Goal: Communication & Community: Participate in discussion

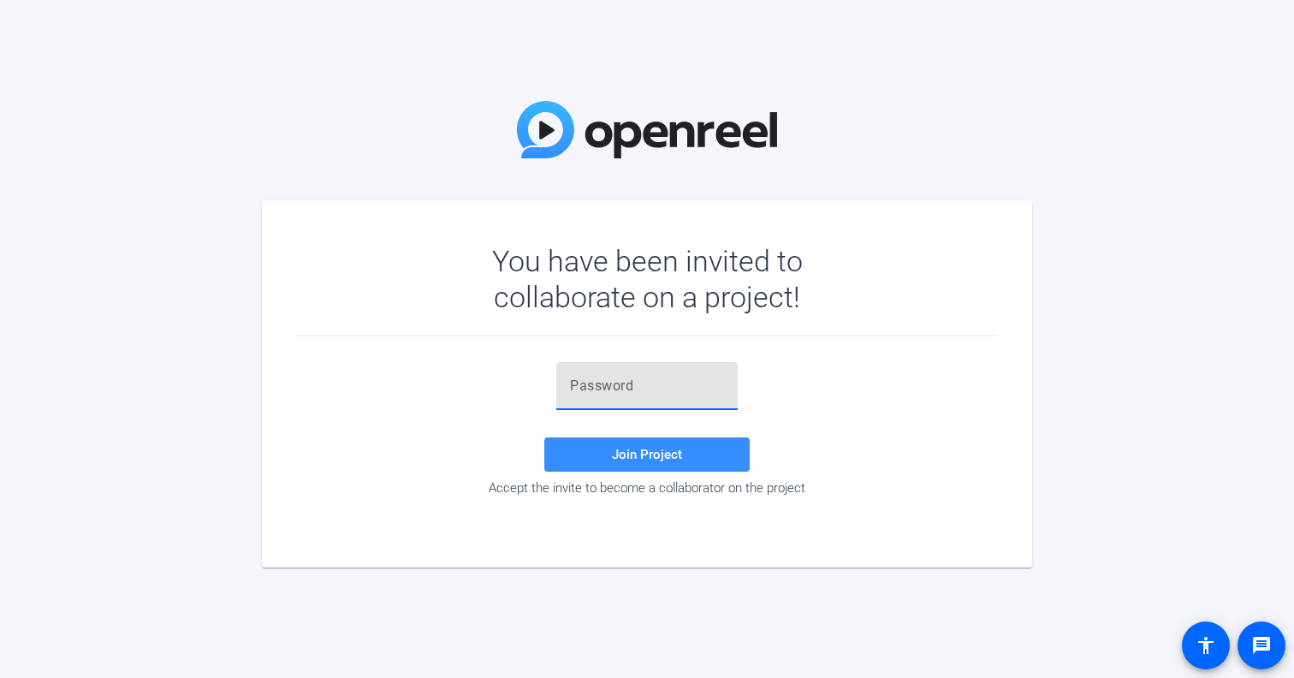
click at [570, 383] on input "text" at bounding box center [647, 386] width 154 height 21
paste input "658.m}"
type input "658.m}"
click at [643, 455] on span "Join Project" at bounding box center [647, 454] width 70 height 15
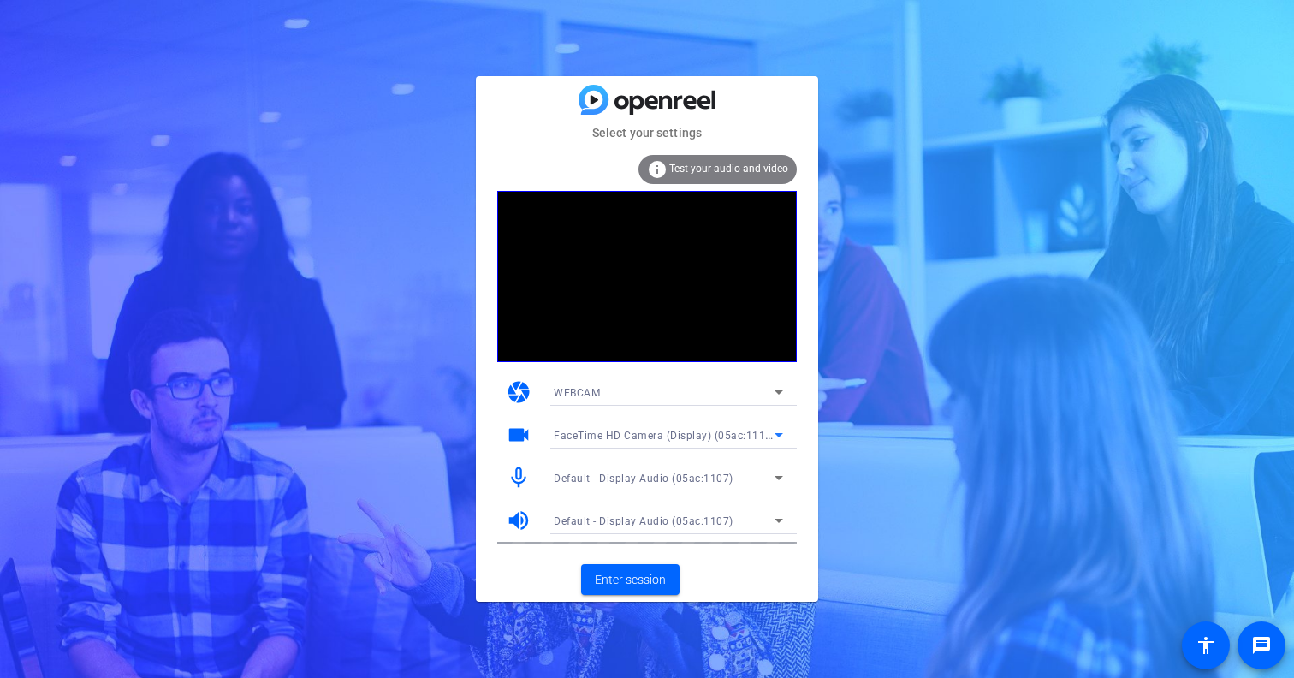
click at [780, 437] on icon at bounding box center [778, 434] width 21 height 21
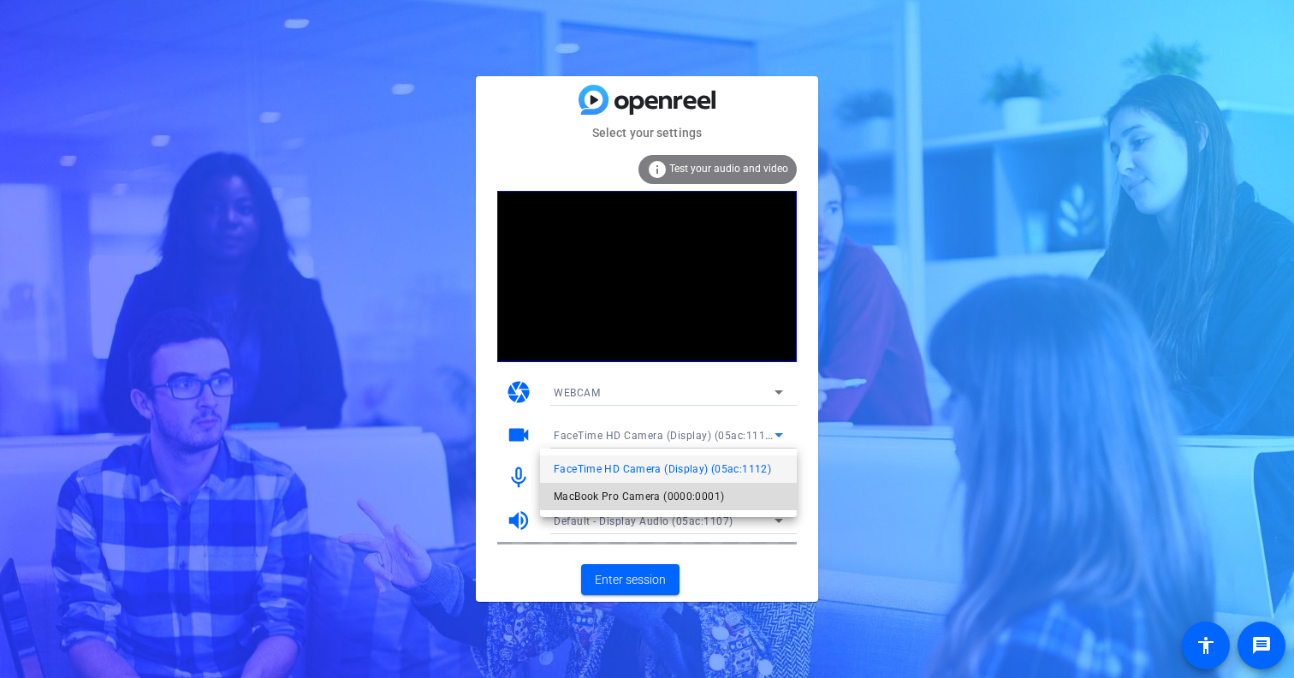
click at [691, 491] on span "MacBook Pro Camera (0000:0001)" at bounding box center [639, 496] width 170 height 21
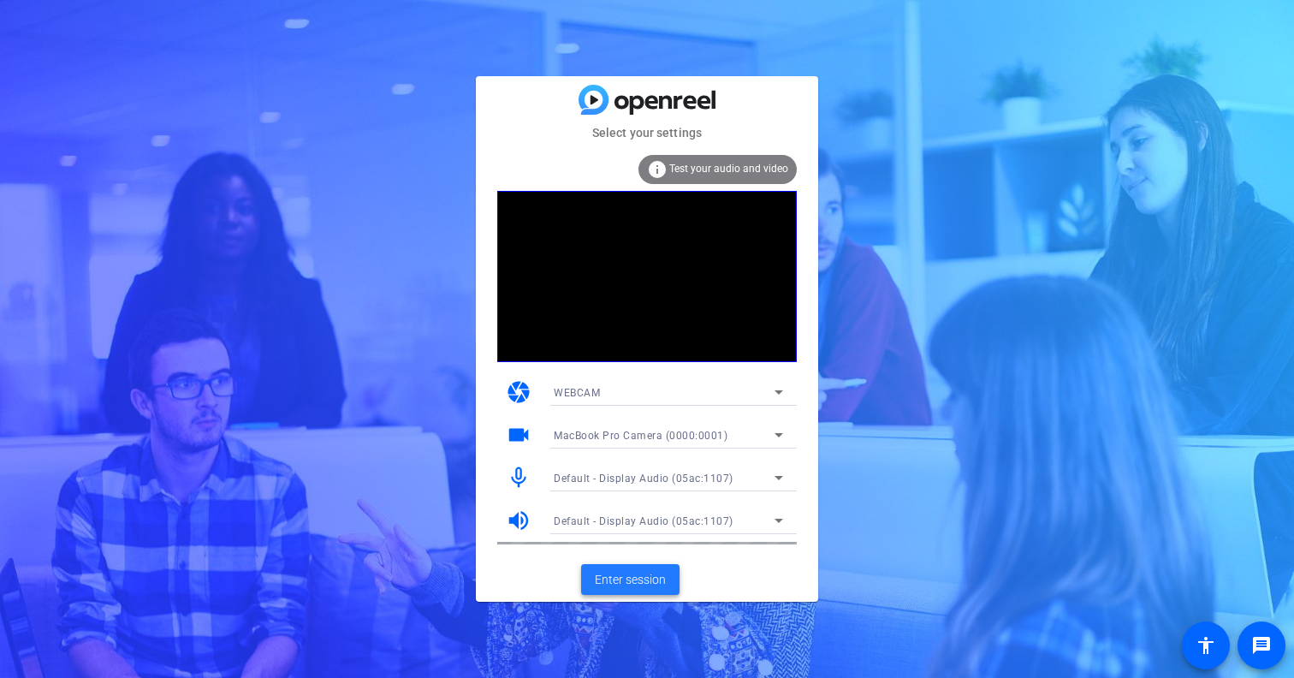
click at [627, 578] on span "Enter session" at bounding box center [630, 580] width 71 height 18
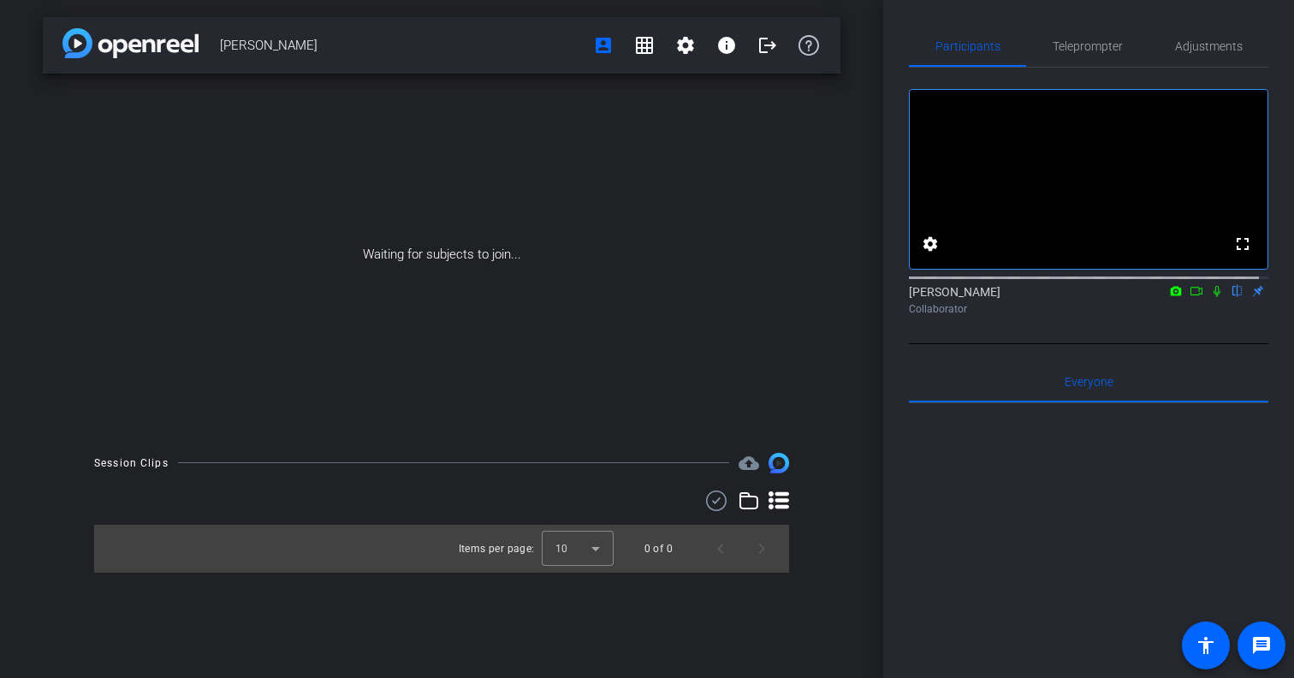
click at [1189, 297] on icon at bounding box center [1196, 291] width 14 height 12
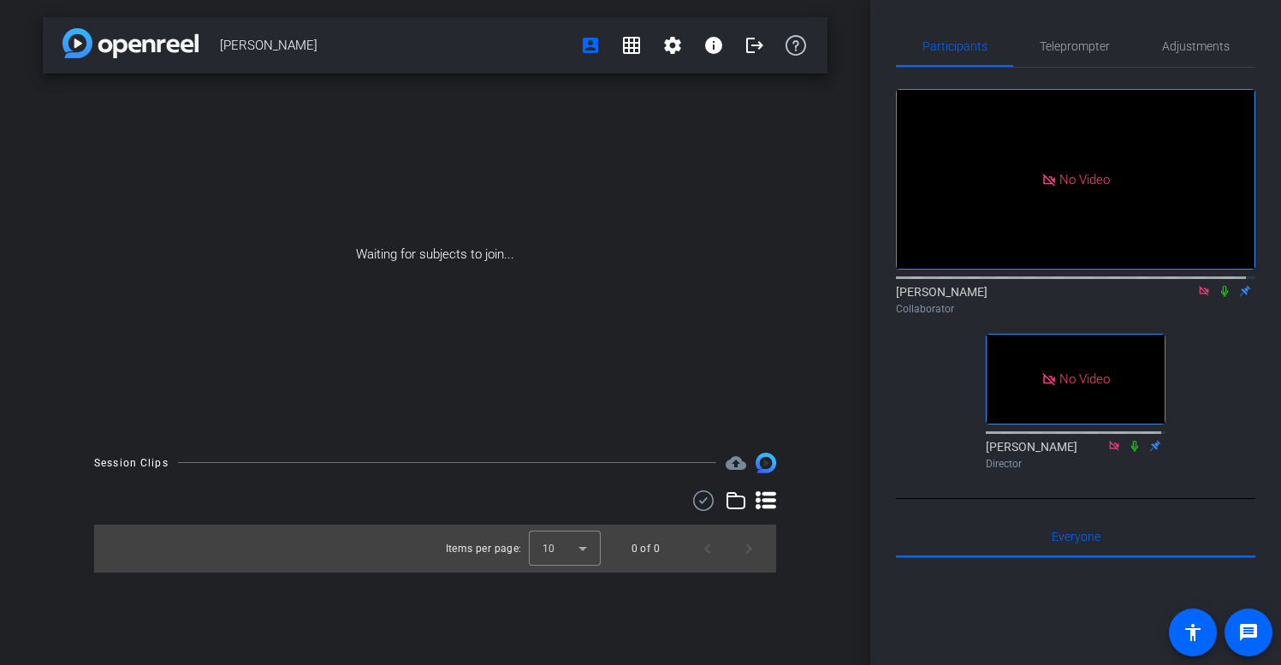
click at [1218, 297] on icon at bounding box center [1225, 291] width 14 height 12
click at [1221, 297] on icon at bounding box center [1224, 291] width 7 height 11
click at [1218, 297] on icon at bounding box center [1225, 291] width 14 height 12
click at [1221, 297] on icon at bounding box center [1224, 291] width 7 height 11
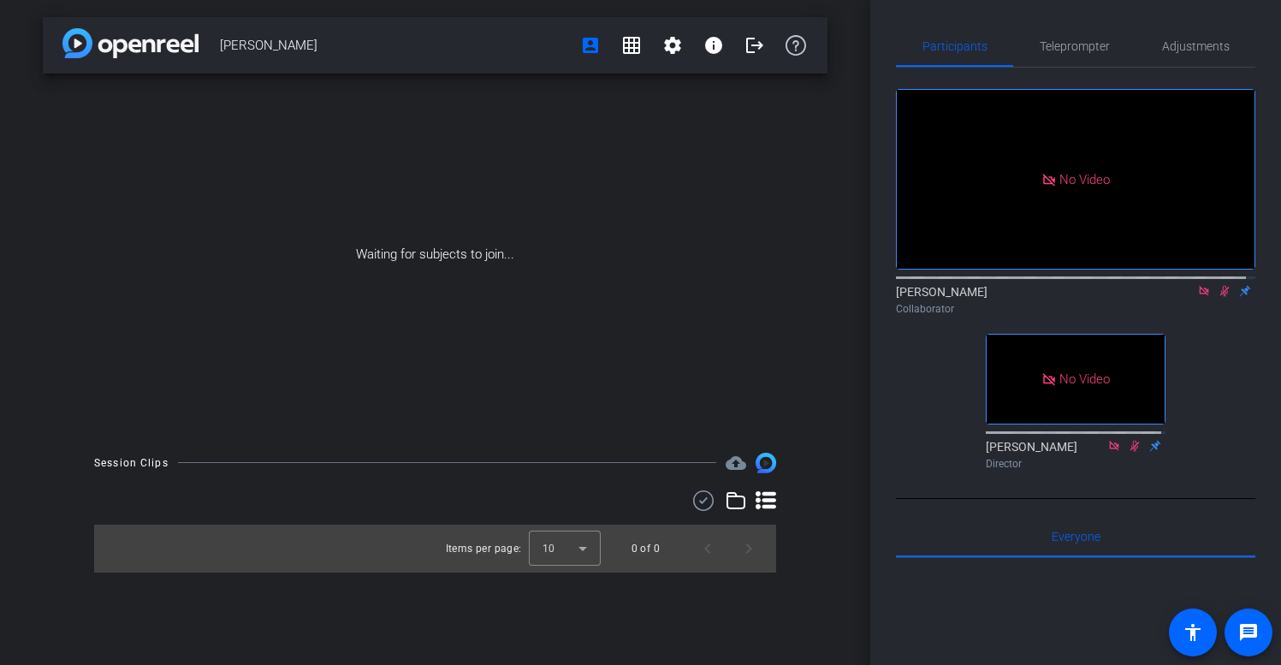
click at [1218, 297] on icon at bounding box center [1225, 291] width 14 height 12
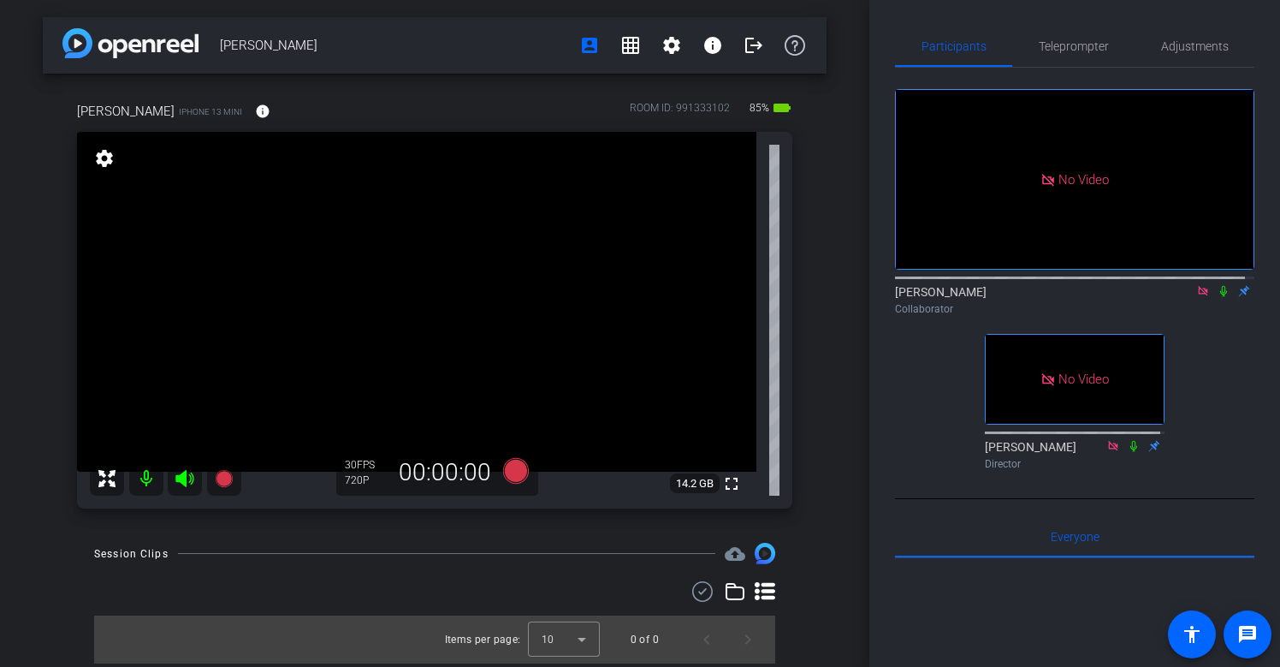
click at [1196, 297] on icon at bounding box center [1203, 291] width 14 height 12
click at [1199, 297] on icon at bounding box center [1203, 291] width 9 height 11
click at [1176, 297] on icon at bounding box center [1183, 291] width 14 height 12
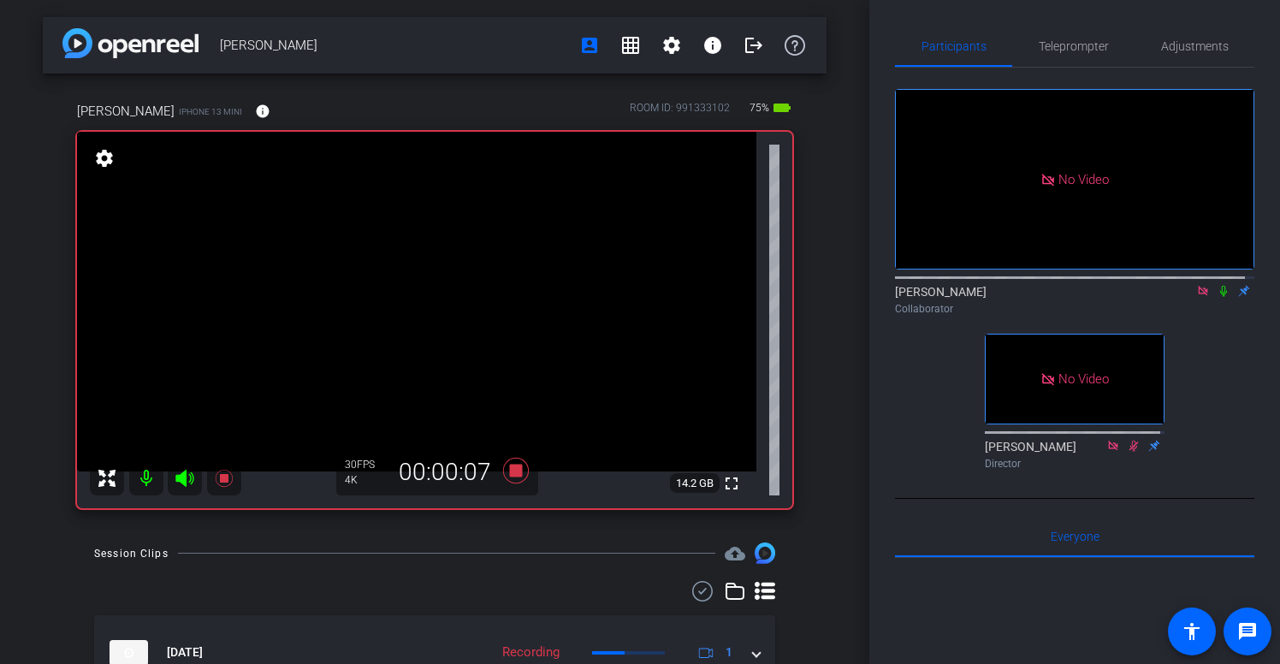
click at [1217, 297] on icon at bounding box center [1224, 291] width 14 height 12
click at [1220, 297] on icon at bounding box center [1223, 291] width 7 height 11
click at [1217, 297] on icon at bounding box center [1224, 291] width 14 height 12
click at [1220, 297] on icon at bounding box center [1223, 291] width 7 height 11
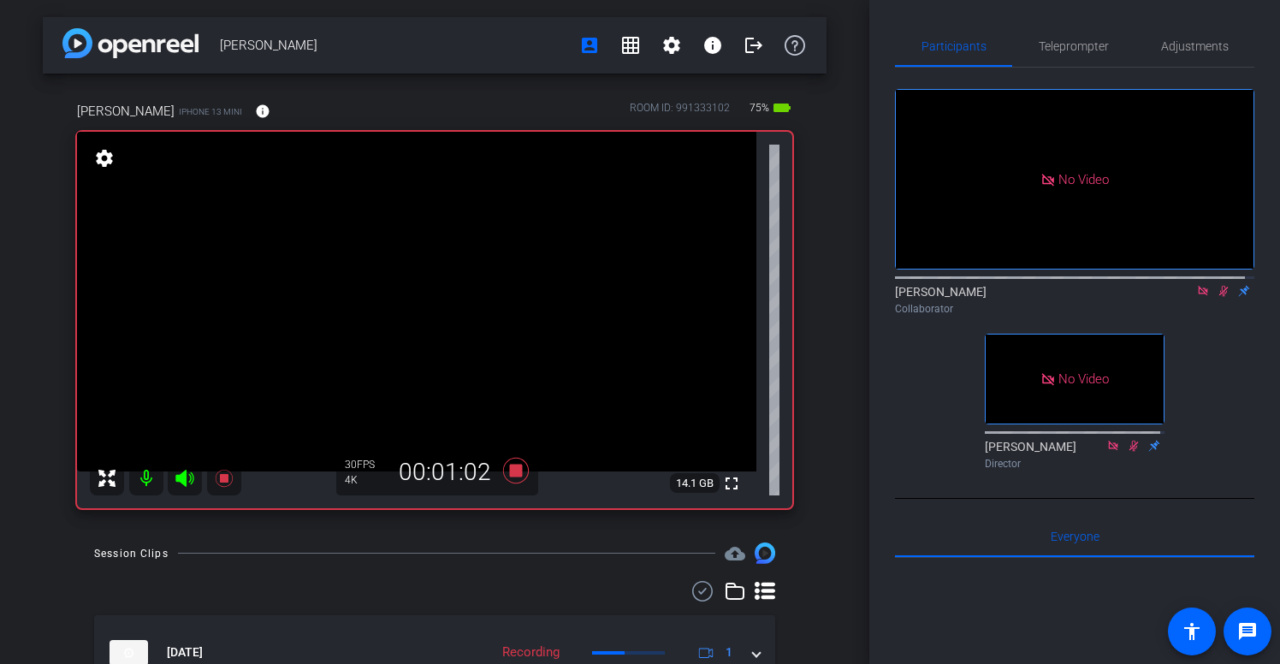
click at [1217, 297] on icon at bounding box center [1224, 291] width 14 height 12
click at [1219, 297] on icon at bounding box center [1223, 291] width 9 height 11
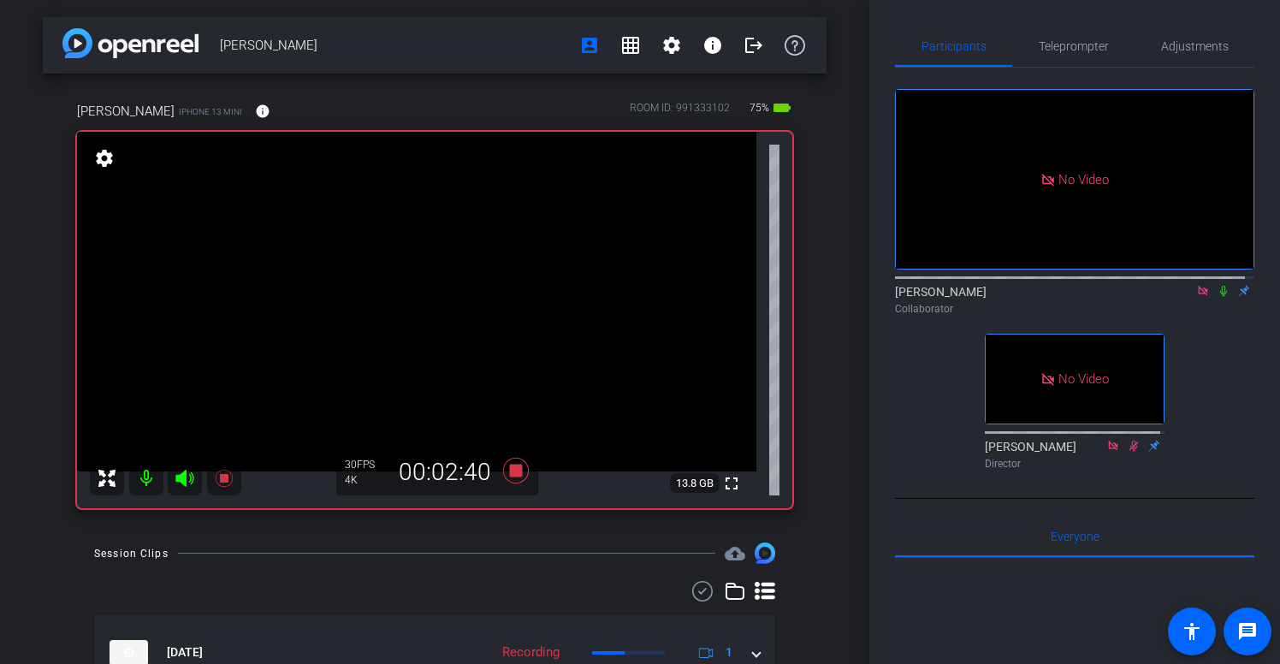
click at [1220, 297] on icon at bounding box center [1223, 291] width 7 height 11
click at [1219, 297] on icon at bounding box center [1223, 291] width 9 height 11
click at [1220, 297] on icon at bounding box center [1223, 291] width 7 height 11
click at [1219, 297] on icon at bounding box center [1223, 291] width 9 height 11
click at [1220, 297] on icon at bounding box center [1223, 291] width 7 height 11
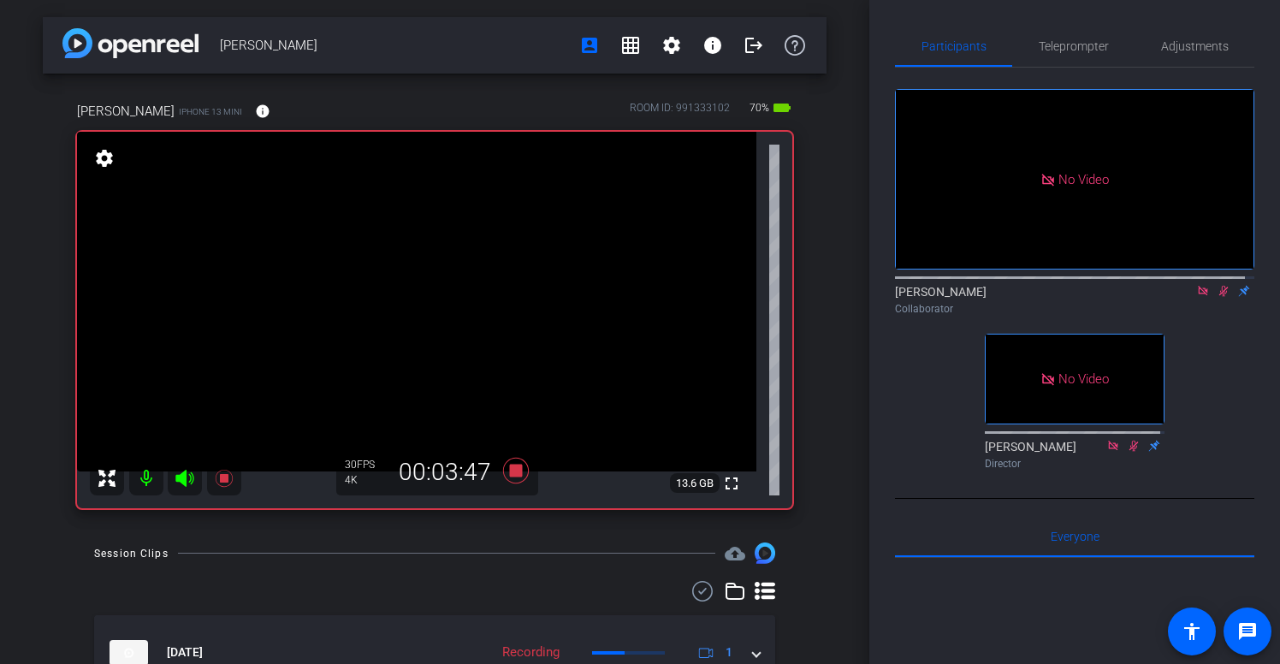
click at [1219, 297] on icon at bounding box center [1223, 291] width 9 height 11
click at [1220, 297] on icon at bounding box center [1223, 291] width 7 height 11
click at [1218, 297] on icon at bounding box center [1224, 291] width 14 height 12
click at [1220, 297] on icon at bounding box center [1223, 291] width 7 height 11
click at [1219, 297] on icon at bounding box center [1223, 291] width 9 height 11
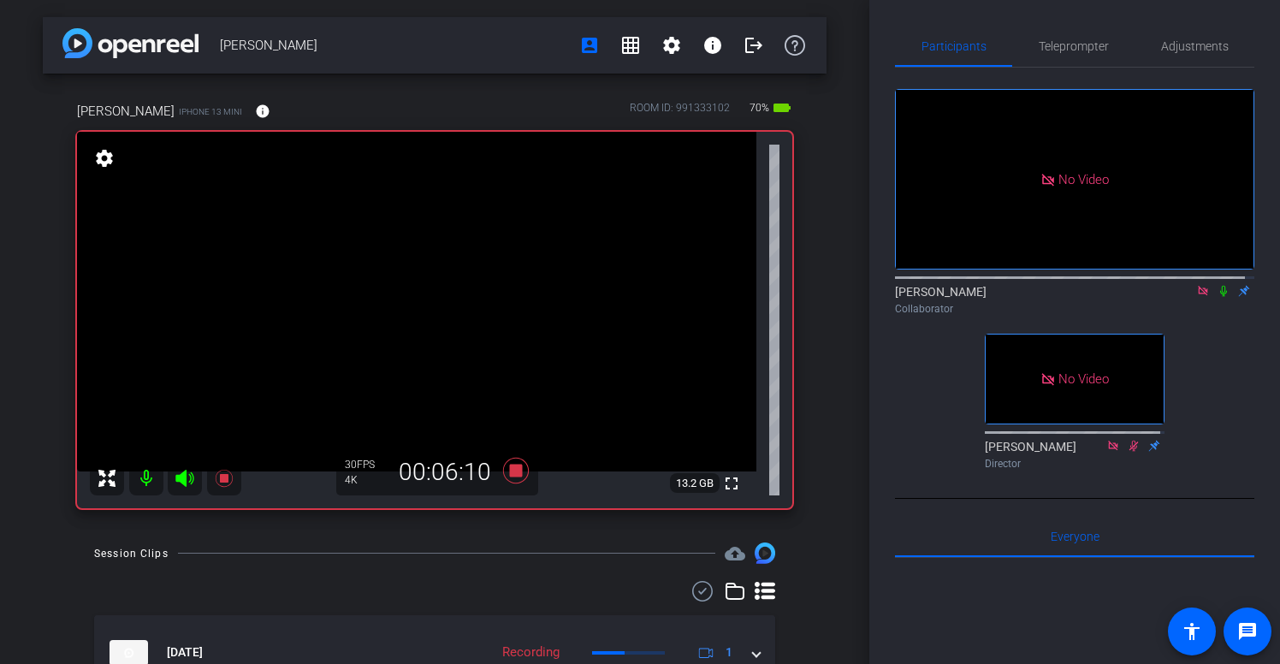
click at [1220, 297] on icon at bounding box center [1223, 291] width 7 height 11
click at [1219, 297] on icon at bounding box center [1223, 291] width 9 height 11
click at [1217, 297] on icon at bounding box center [1224, 291] width 14 height 12
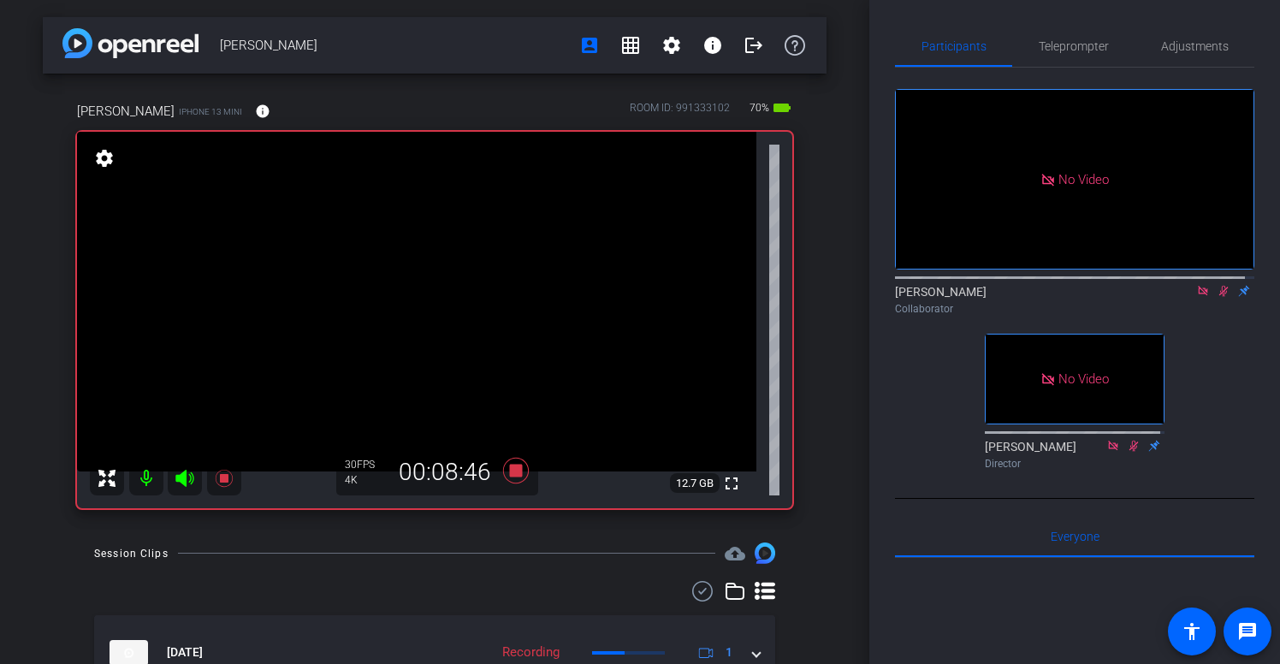
click at [1217, 297] on icon at bounding box center [1224, 291] width 14 height 12
click at [1220, 297] on icon at bounding box center [1223, 291] width 7 height 11
click at [1217, 297] on icon at bounding box center [1224, 291] width 14 height 12
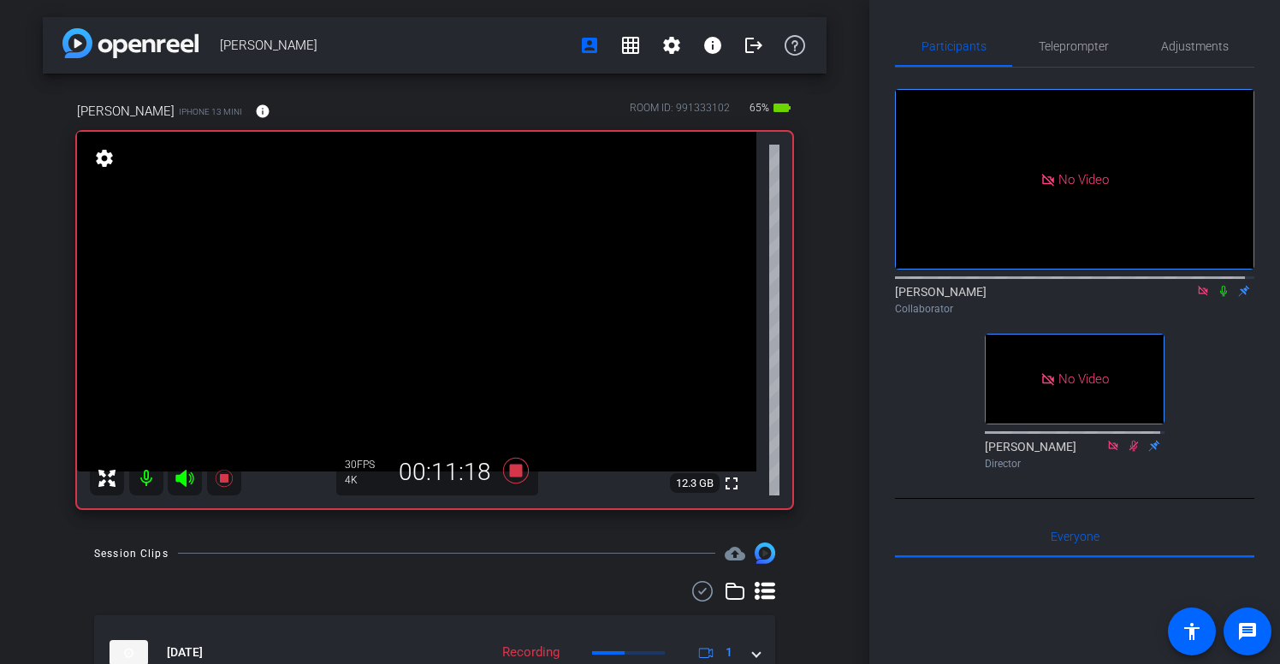
click at [1217, 297] on icon at bounding box center [1224, 291] width 14 height 12
click at [1219, 297] on icon at bounding box center [1223, 291] width 9 height 11
click at [1220, 297] on icon at bounding box center [1223, 291] width 7 height 11
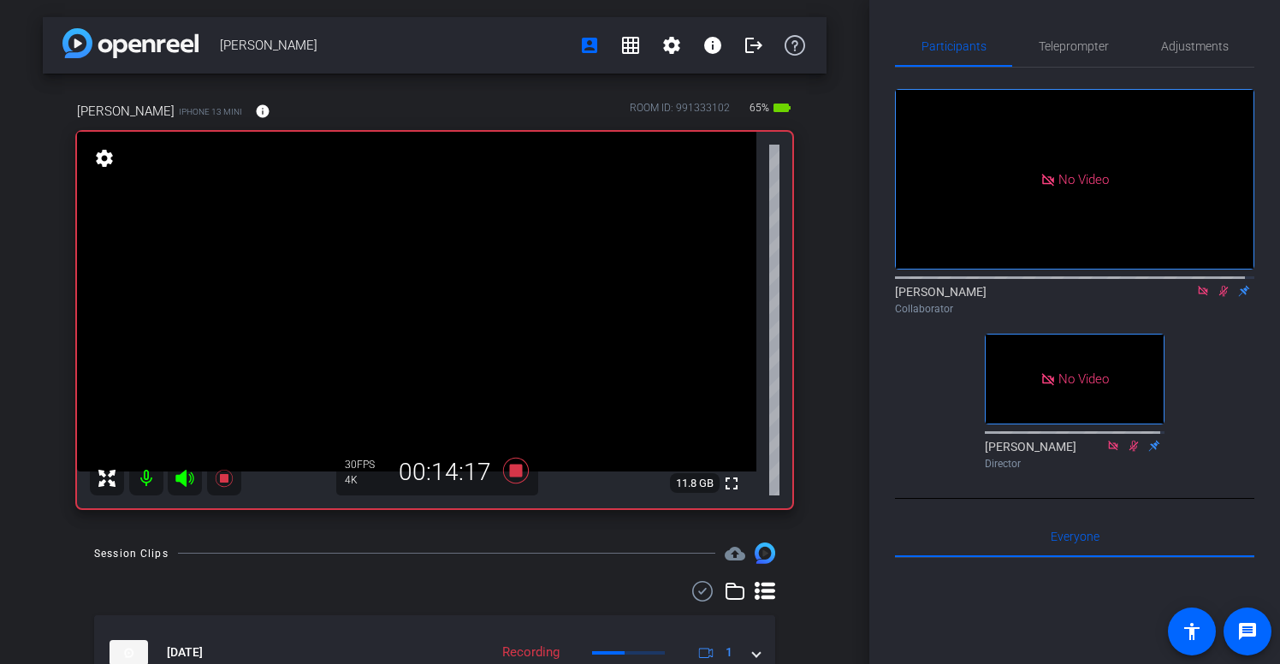
click at [1217, 297] on icon at bounding box center [1224, 291] width 14 height 12
click at [1219, 297] on icon at bounding box center [1223, 291] width 9 height 11
click at [1217, 297] on icon at bounding box center [1224, 291] width 14 height 12
click at [1219, 297] on icon at bounding box center [1223, 291] width 9 height 11
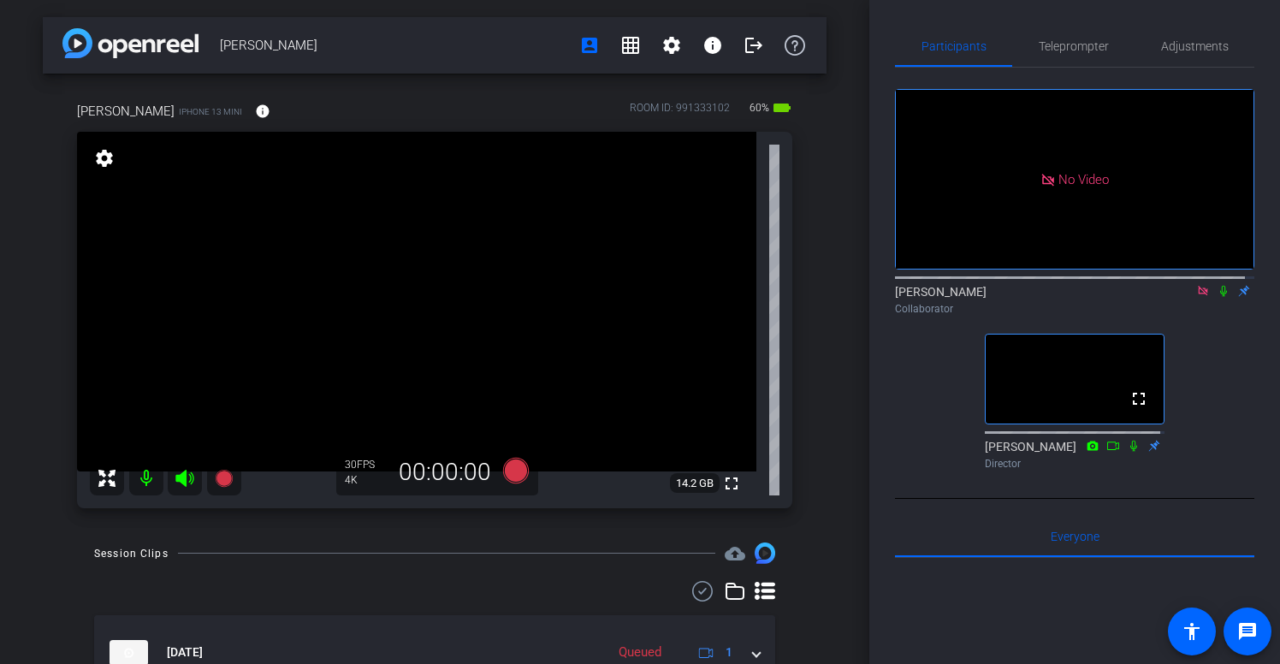
click at [1196, 297] on icon at bounding box center [1203, 291] width 14 height 12
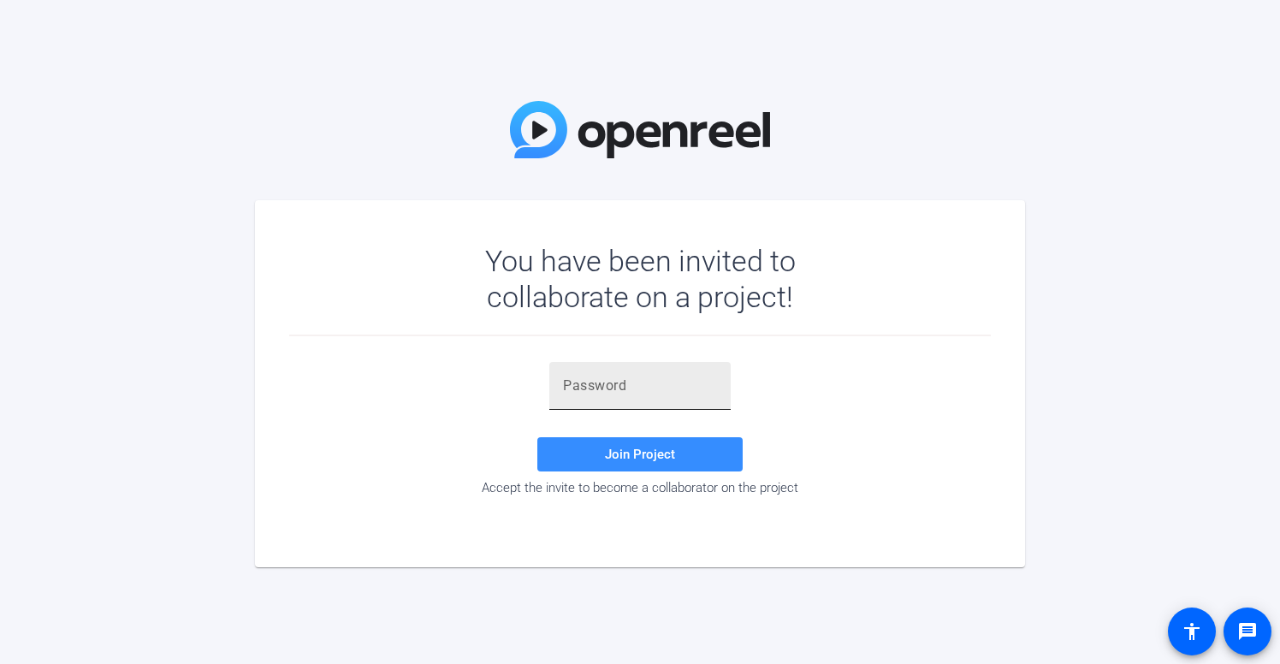
click at [557, 382] on div at bounding box center [639, 386] width 181 height 48
paste input "nVEJAN"
type input "nVEJAN"
click at [638, 459] on span "Join Project" at bounding box center [640, 454] width 70 height 15
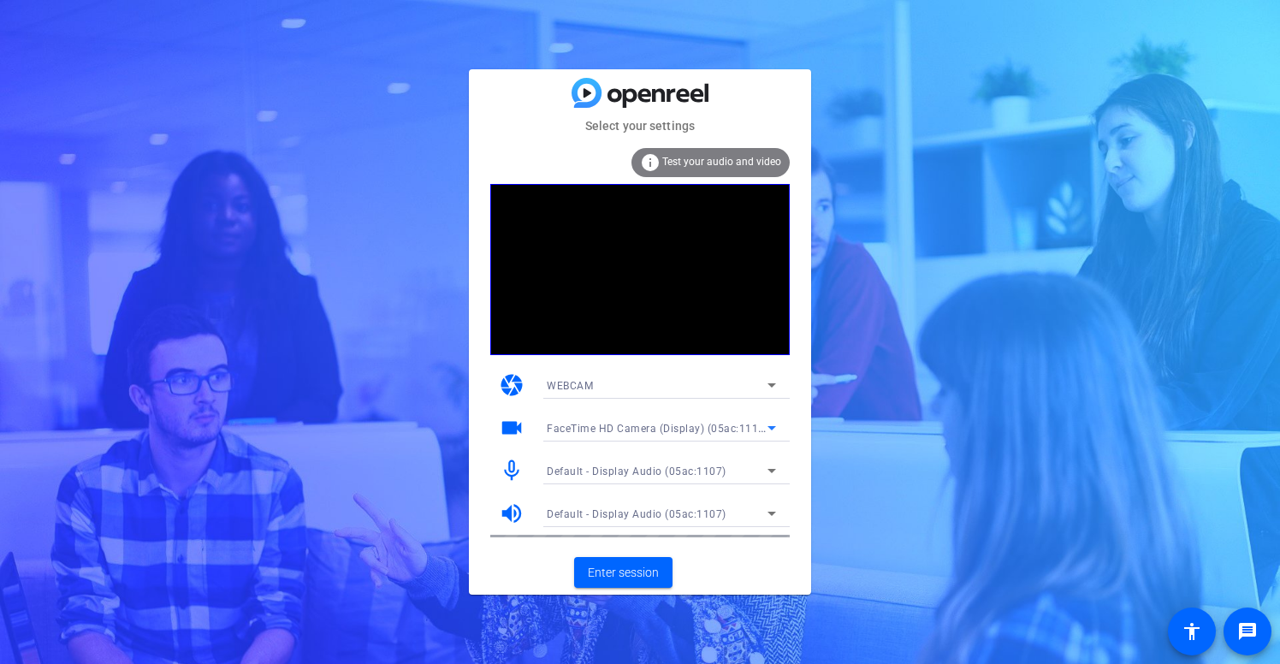
click at [773, 429] on icon at bounding box center [771, 428] width 9 height 4
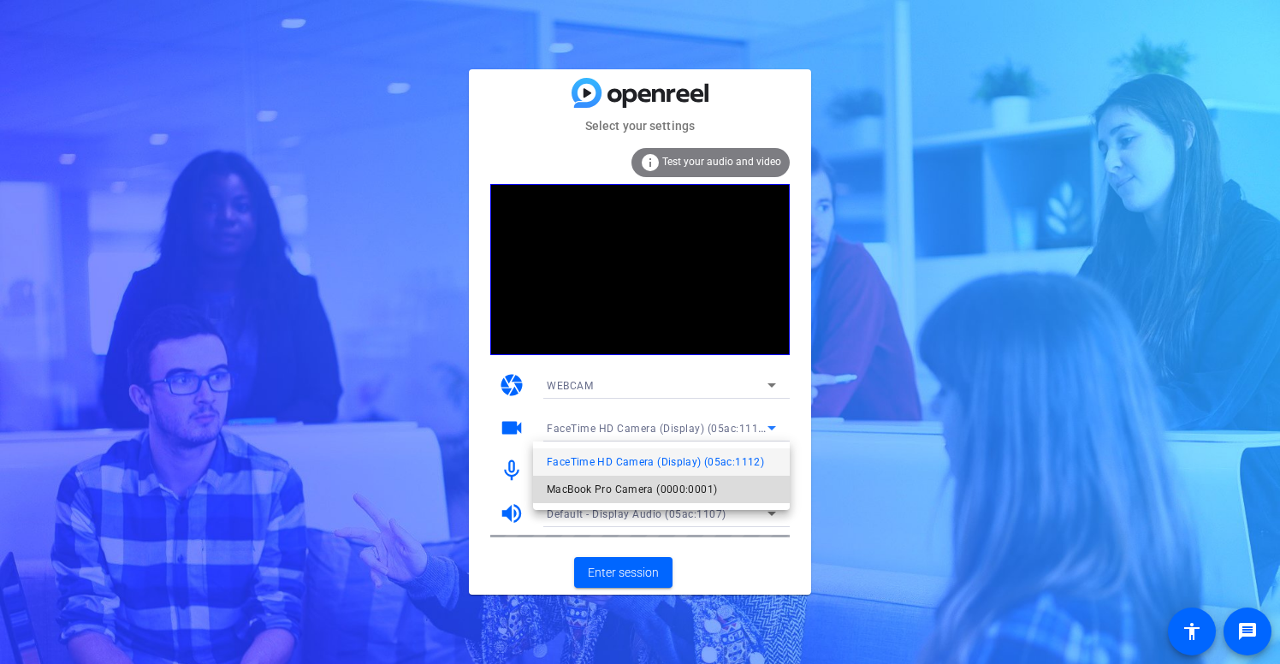
click at [684, 486] on span "MacBook Pro Camera (0000:0001)" at bounding box center [632, 489] width 170 height 21
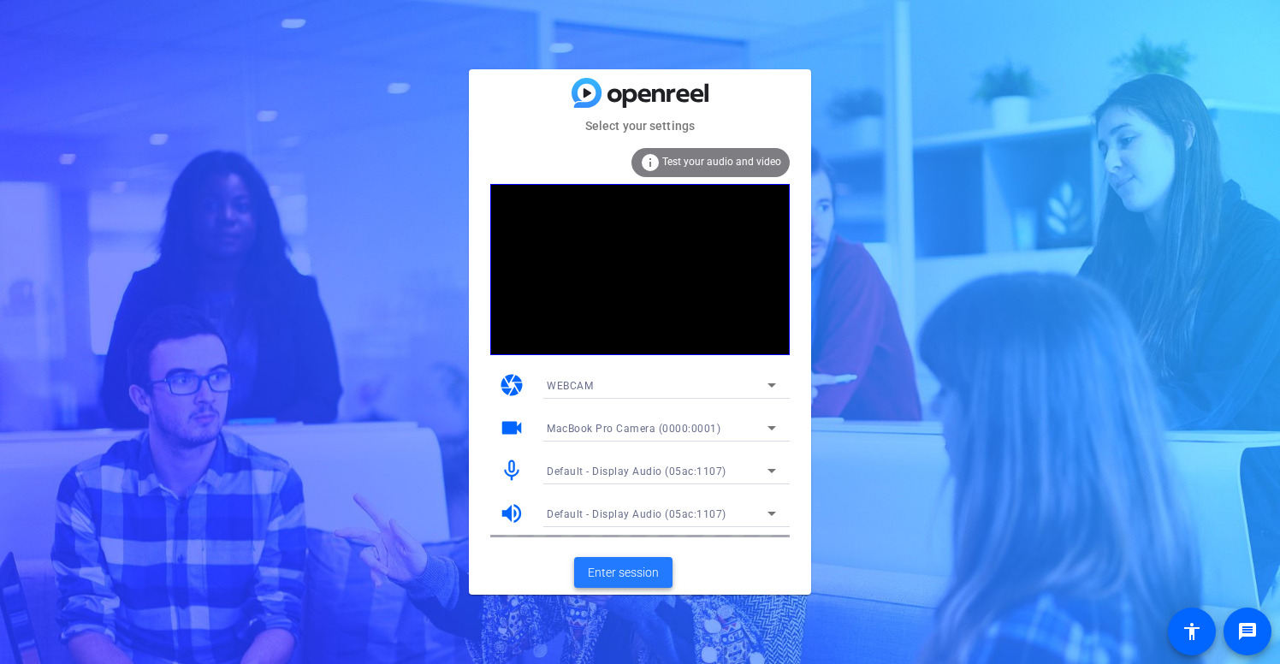
click at [640, 573] on span "Enter session" at bounding box center [623, 573] width 71 height 18
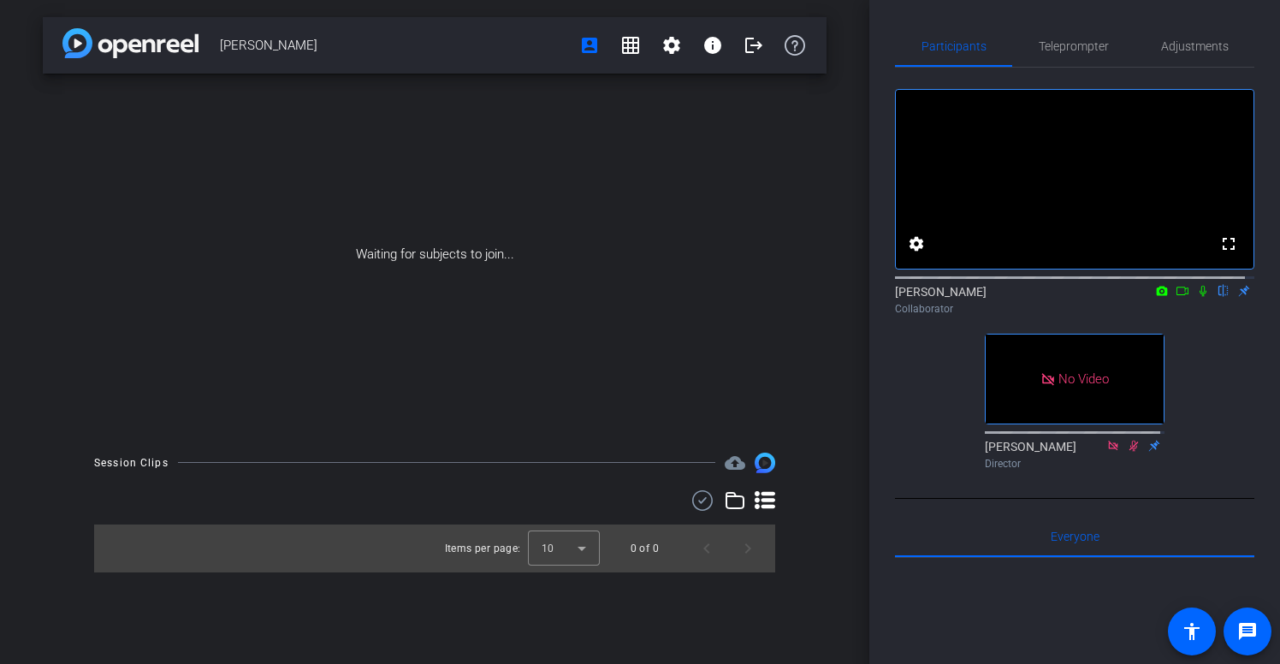
click at [1176, 297] on icon at bounding box center [1183, 291] width 14 height 12
click at [1199, 297] on icon at bounding box center [1203, 291] width 14 height 12
drag, startPoint x: 28, startPoint y: 661, endPoint x: 89, endPoint y: 598, distance: 87.1
click at [89, 598] on div "[PERSON_NAME] account_box grid_on settings info logout Waiting for subjects to …" at bounding box center [434, 332] width 869 height 664
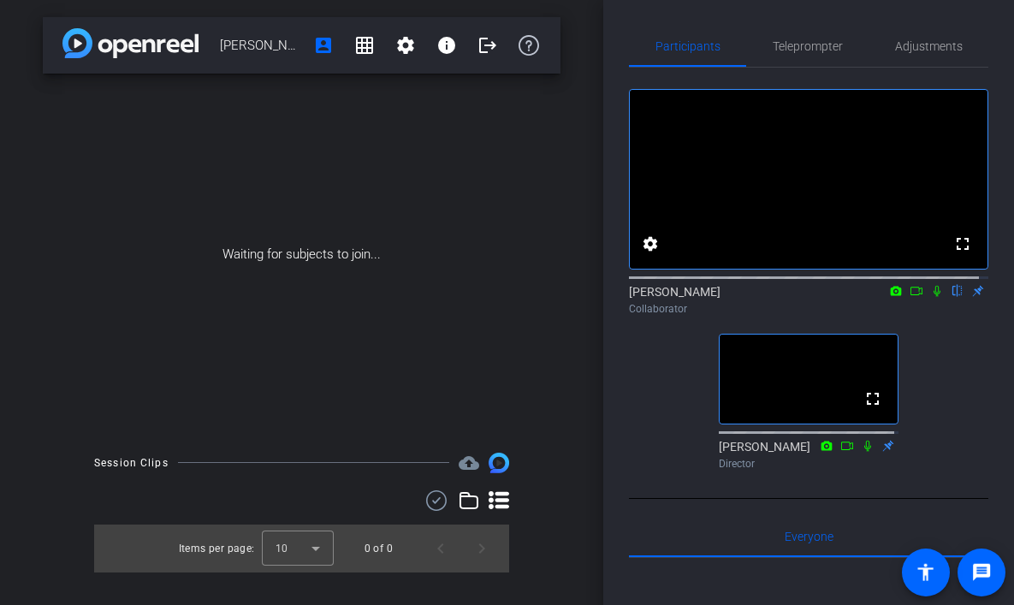
click at [26, 58] on div "[PERSON_NAME] account_box grid_on settings info logout Waiting for subjects to …" at bounding box center [301, 302] width 603 height 605
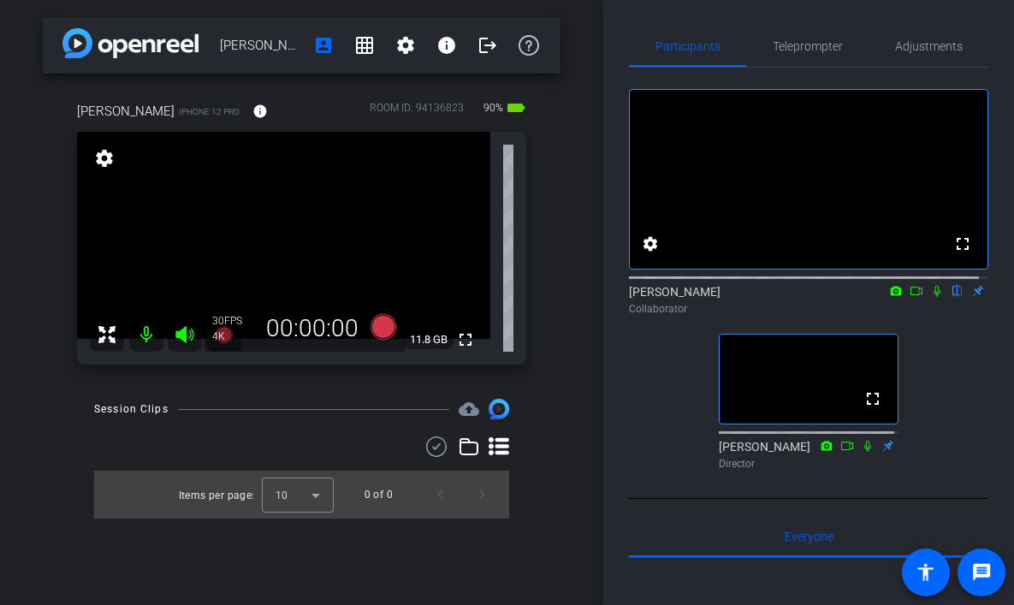
click at [910, 297] on icon at bounding box center [917, 291] width 14 height 12
click at [954, 297] on icon at bounding box center [957, 291] width 7 height 11
click at [951, 297] on icon at bounding box center [958, 291] width 14 height 12
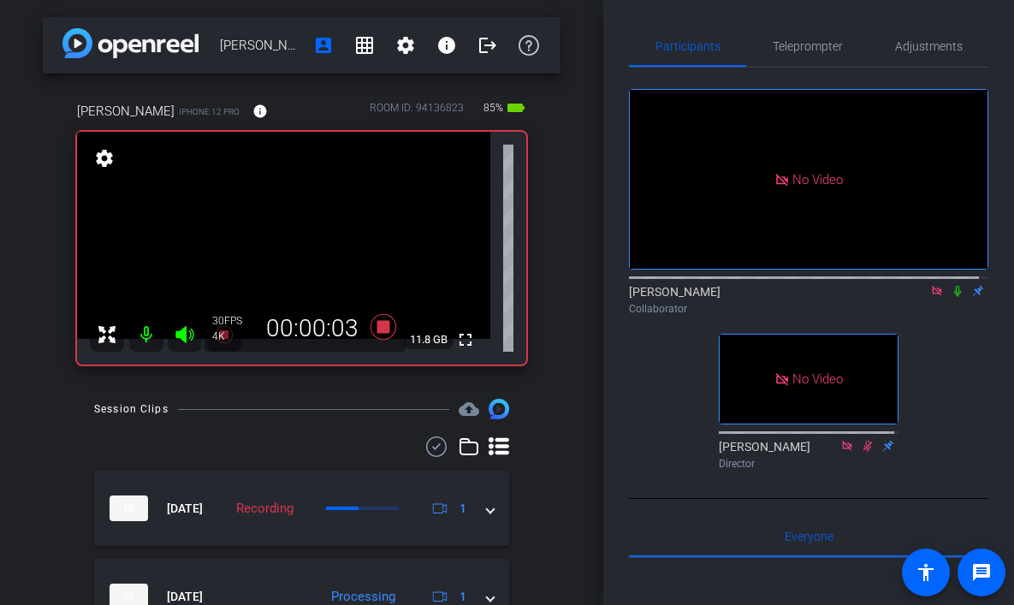
click at [954, 297] on icon at bounding box center [957, 291] width 7 height 11
click at [951, 297] on icon at bounding box center [958, 291] width 14 height 12
click at [954, 297] on icon at bounding box center [957, 291] width 7 height 11
click at [953, 297] on icon at bounding box center [957, 291] width 9 height 11
click at [954, 297] on icon at bounding box center [957, 291] width 7 height 11
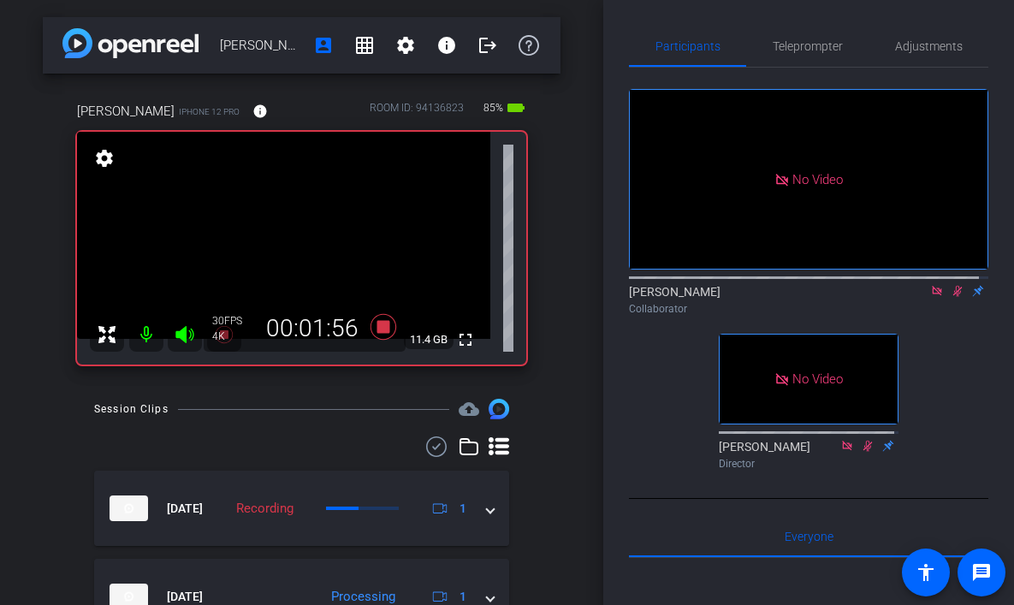
click at [951, 297] on icon at bounding box center [958, 291] width 14 height 12
click at [953, 297] on icon at bounding box center [957, 291] width 9 height 11
click at [954, 297] on icon at bounding box center [957, 291] width 7 height 11
click at [953, 297] on icon at bounding box center [957, 291] width 9 height 11
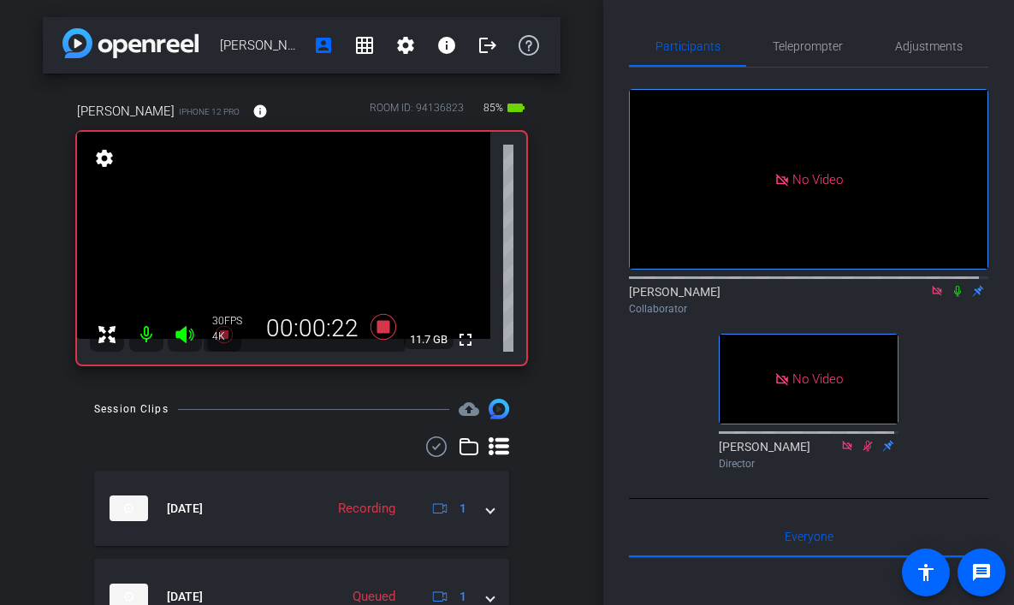
click at [954, 297] on icon at bounding box center [957, 291] width 7 height 11
click at [953, 297] on icon at bounding box center [957, 291] width 9 height 11
click at [954, 297] on icon at bounding box center [957, 291] width 7 height 11
click at [951, 297] on icon at bounding box center [958, 291] width 14 height 12
click at [954, 297] on icon at bounding box center [957, 291] width 7 height 11
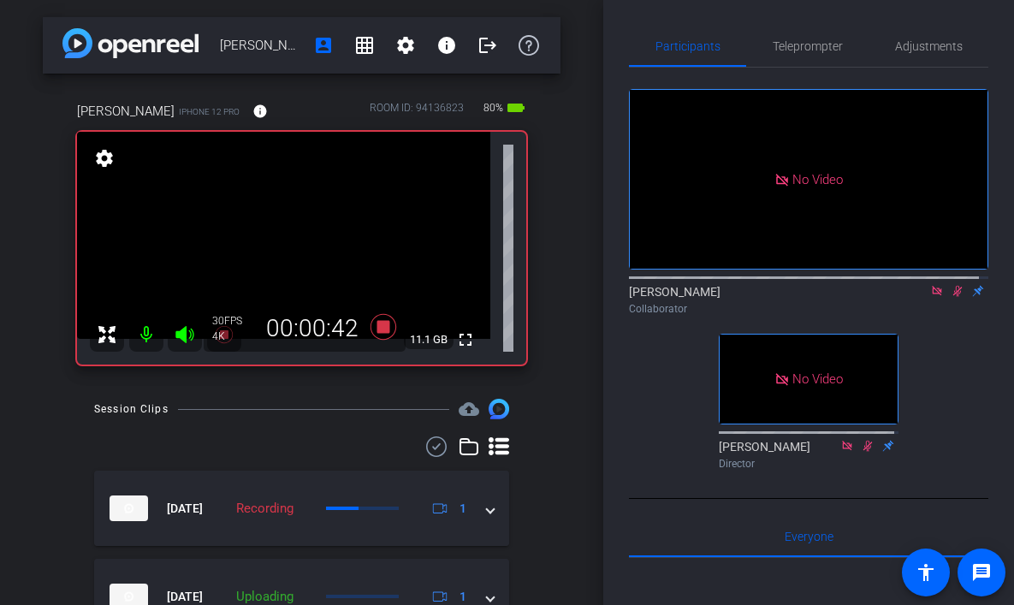
click at [953, 297] on icon at bounding box center [957, 291] width 9 height 11
click at [951, 297] on icon at bounding box center [958, 291] width 14 height 12
click at [953, 297] on icon at bounding box center [957, 291] width 9 height 11
click at [951, 297] on icon at bounding box center [958, 291] width 14 height 12
click at [953, 297] on icon at bounding box center [957, 291] width 9 height 11
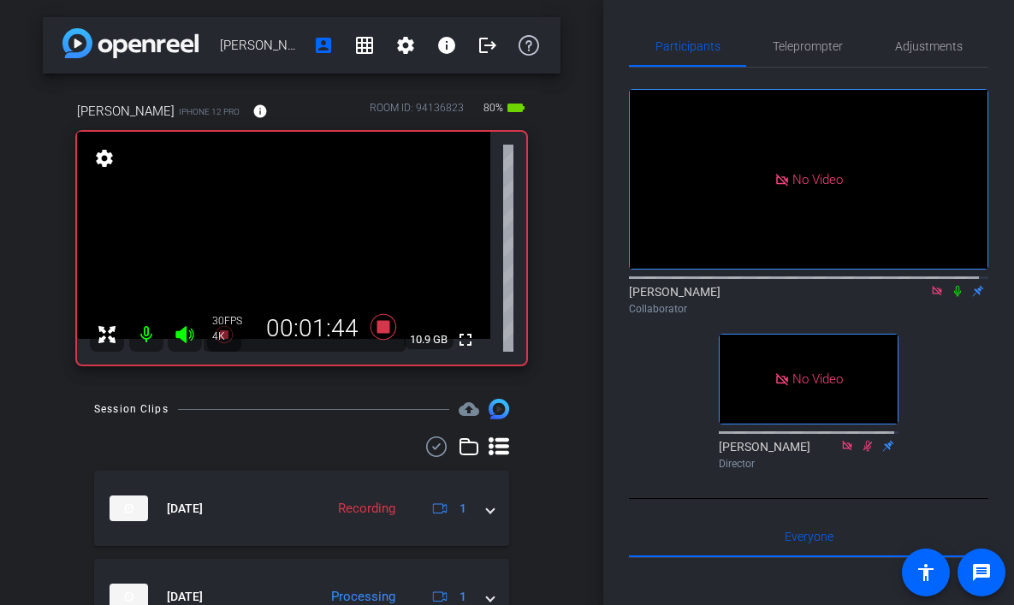
click at [951, 297] on icon at bounding box center [958, 291] width 14 height 12
click at [953, 297] on icon at bounding box center [957, 291] width 9 height 11
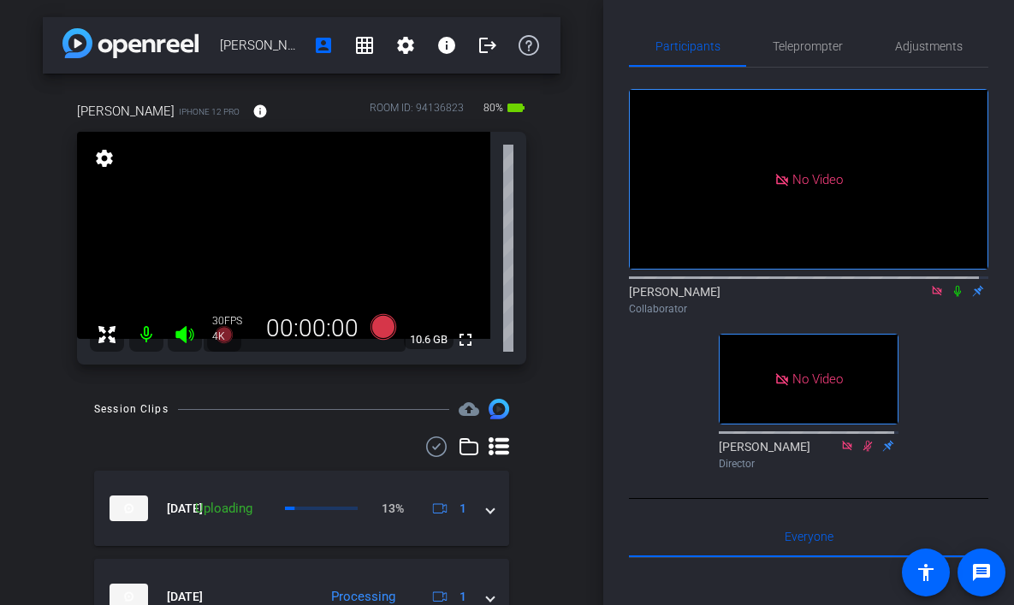
click at [954, 297] on icon at bounding box center [957, 291] width 7 height 11
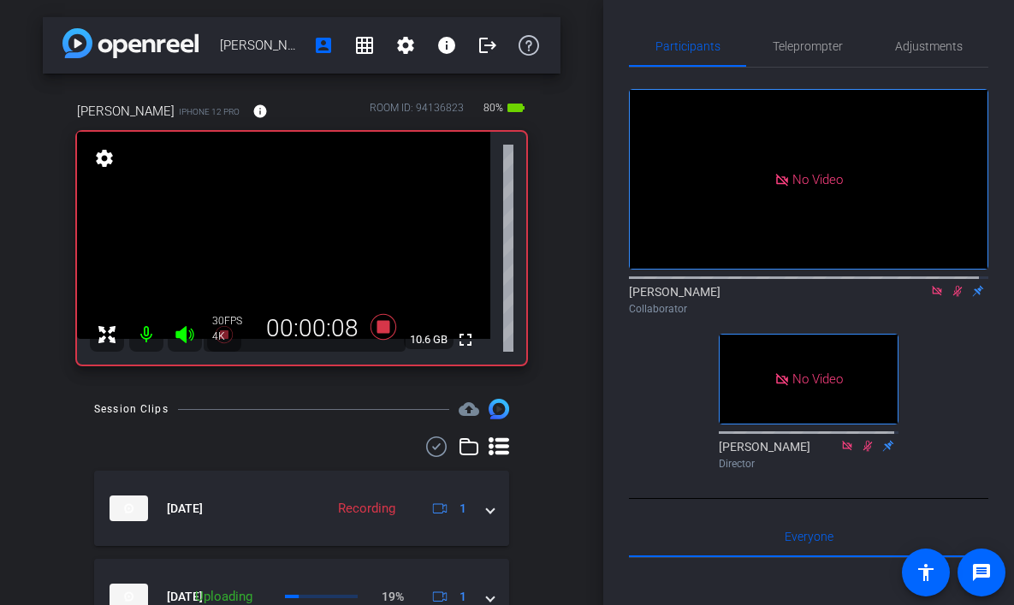
click at [953, 297] on icon at bounding box center [957, 291] width 9 height 11
click at [954, 297] on icon at bounding box center [957, 291] width 7 height 11
click at [953, 297] on icon at bounding box center [957, 291] width 9 height 11
click at [951, 297] on icon at bounding box center [958, 291] width 14 height 12
click at [953, 297] on icon at bounding box center [957, 291] width 9 height 11
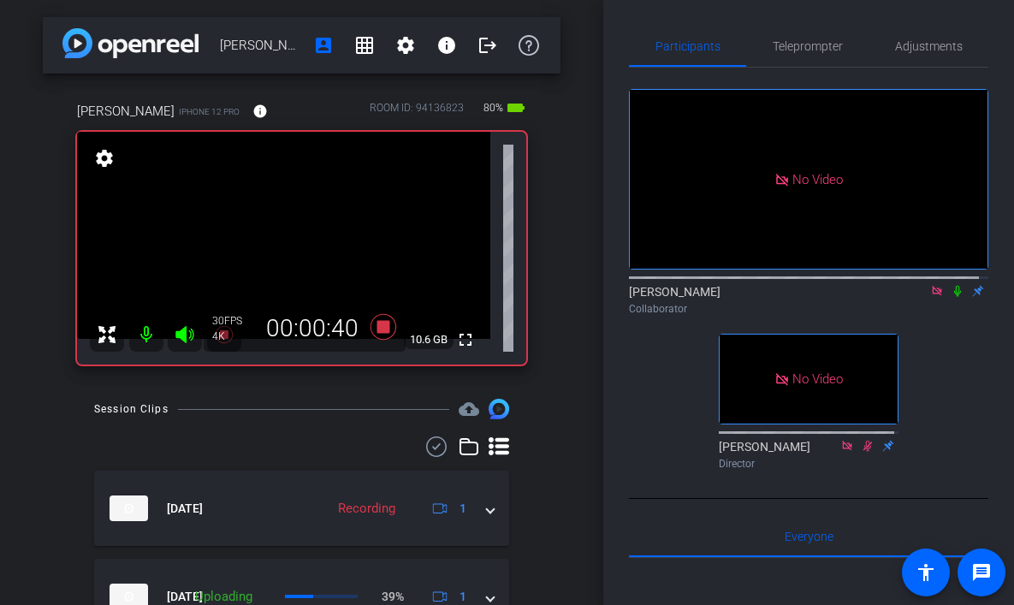
click at [951, 297] on icon at bounding box center [958, 291] width 14 height 12
click at [953, 297] on icon at bounding box center [957, 291] width 9 height 11
click at [951, 297] on icon at bounding box center [958, 291] width 14 height 12
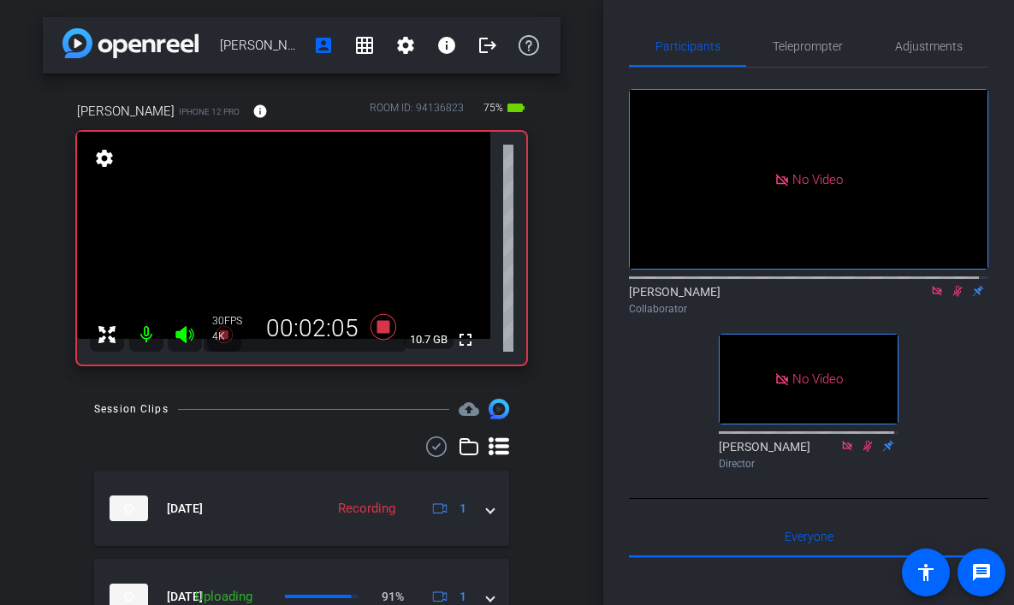
click at [951, 297] on icon at bounding box center [958, 291] width 14 height 12
click at [954, 297] on icon at bounding box center [957, 291] width 7 height 11
click at [953, 297] on icon at bounding box center [957, 291] width 9 height 11
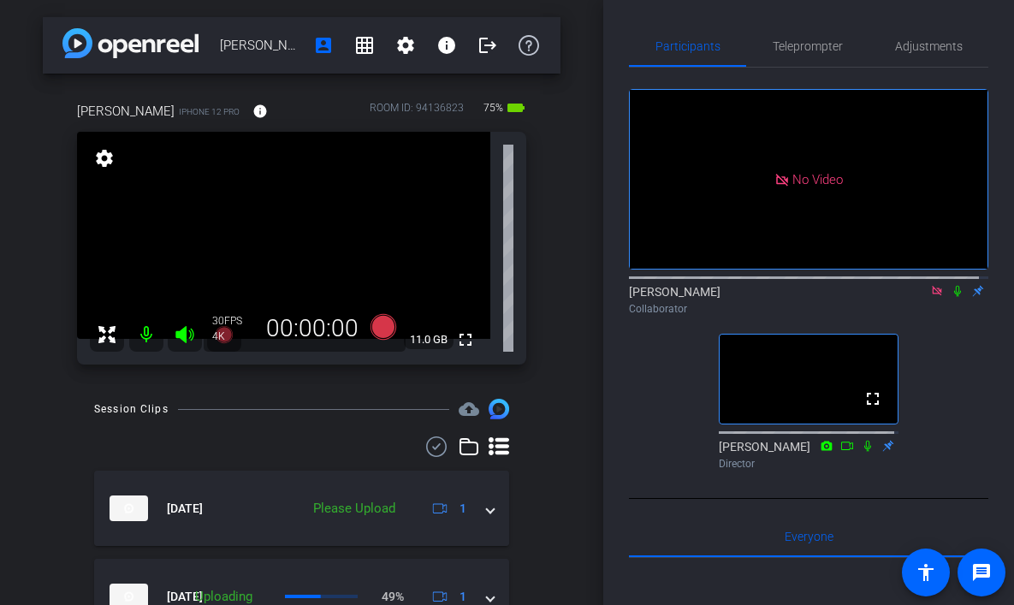
click at [930, 297] on icon at bounding box center [937, 291] width 14 height 12
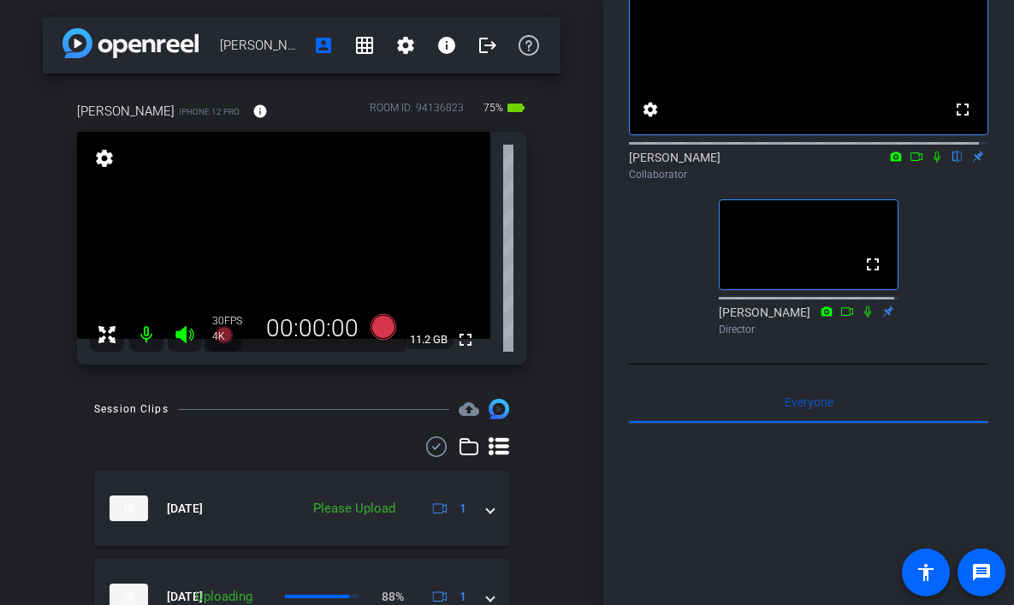
click at [912, 161] on icon at bounding box center [916, 156] width 12 height 9
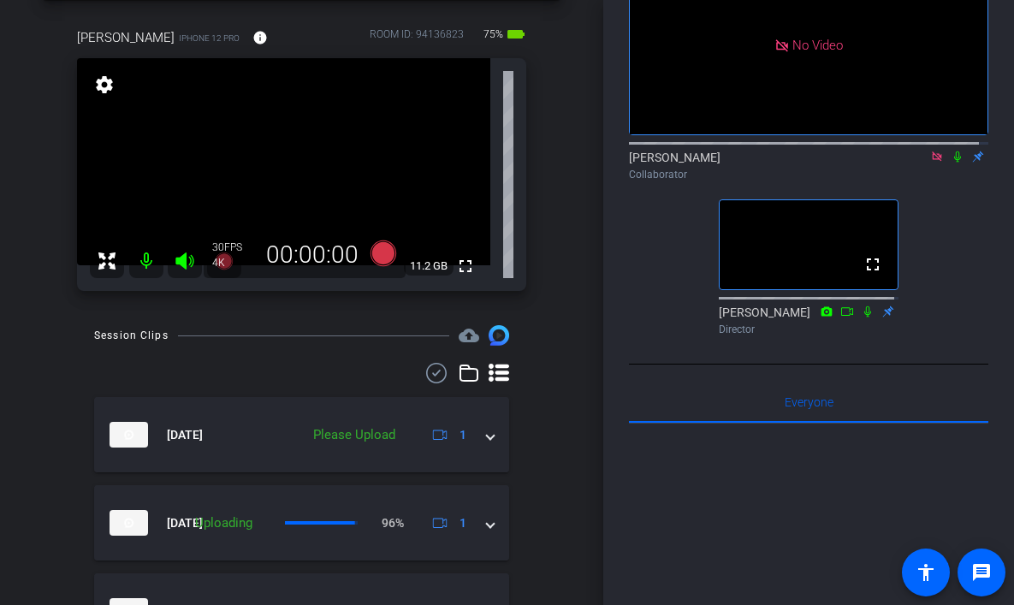
scroll to position [68, 0]
